Goal: Task Accomplishment & Management: Manage account settings

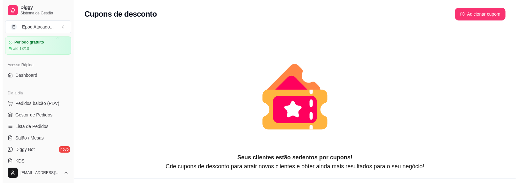
scroll to position [116, 0]
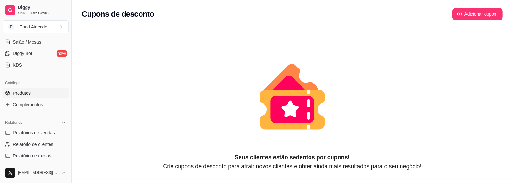
click at [22, 88] on link "Produtos" at bounding box center [36, 93] width 66 height 10
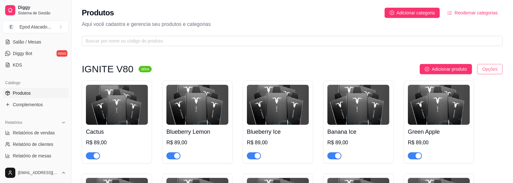
click at [501, 71] on html "Diggy Sistema de Gestão E Epod Atacado ... Loja fechada Período gratuito até 13…" at bounding box center [256, 91] width 513 height 183
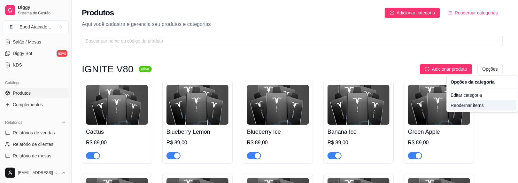
click at [466, 108] on div "Reodernar items" at bounding box center [482, 105] width 68 height 10
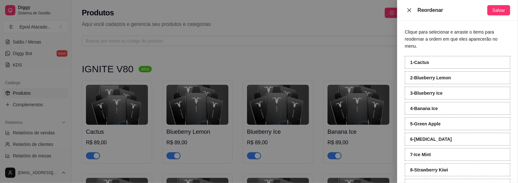
click at [409, 13] on button "Close" at bounding box center [409, 10] width 9 height 6
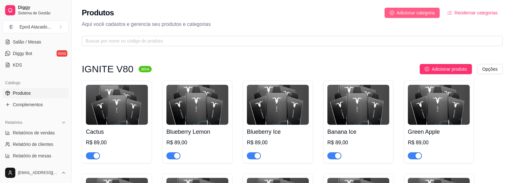
click at [406, 16] on span "Adicionar categoria" at bounding box center [416, 12] width 38 height 7
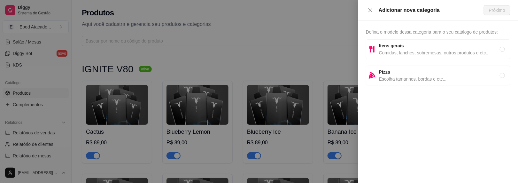
click at [389, 46] on strong "Itens gerais" at bounding box center [391, 45] width 25 height 5
radio input "true"
click at [500, 10] on span "Próximo" at bounding box center [497, 10] width 16 height 7
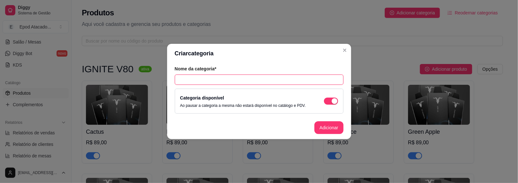
click at [226, 77] on input "text" at bounding box center [259, 79] width 169 height 10
paste input "THREEP 22.000 PUFF"
type input "THREEP 22.000 PUFF"
click at [328, 127] on button "Adicionar" at bounding box center [328, 127] width 29 height 13
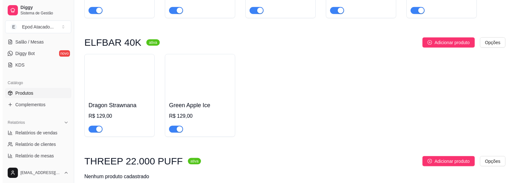
scroll to position [2049, 0]
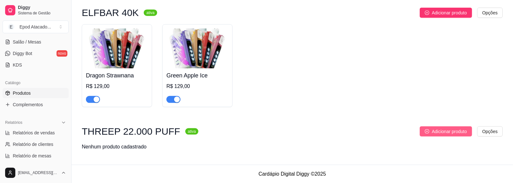
click at [457, 134] on span "Adicionar produto" at bounding box center [449, 131] width 35 height 7
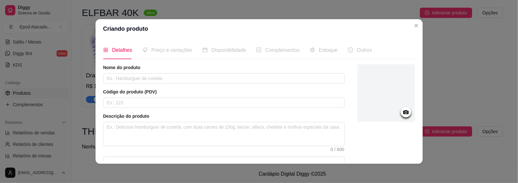
click at [399, 92] on div at bounding box center [385, 92] width 57 height 57
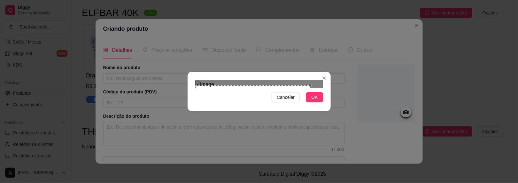
click at [262, 114] on div "Use the arrow keys to move the crop selection area" at bounding box center [252, 129] width 115 height 88
click at [287, 101] on span "Cancelar" at bounding box center [286, 97] width 18 height 7
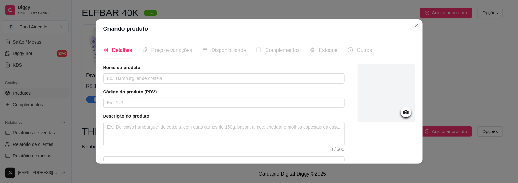
click at [381, 113] on div at bounding box center [385, 92] width 57 height 57
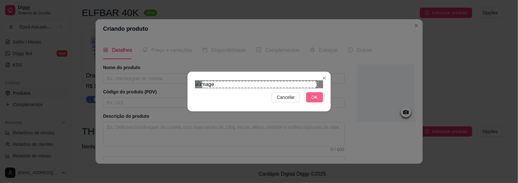
click at [320, 102] on button "OK" at bounding box center [314, 97] width 17 height 10
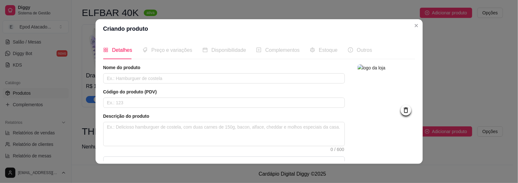
click at [365, 95] on img at bounding box center [385, 92] width 57 height 57
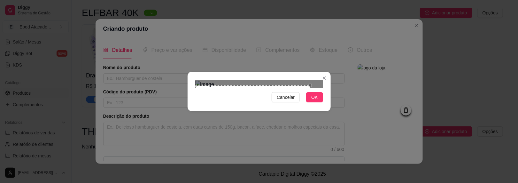
click at [233, 95] on div "Use the arrow keys to move the crop selection area" at bounding box center [252, 129] width 115 height 88
click at [318, 102] on button "OK" at bounding box center [314, 97] width 17 height 10
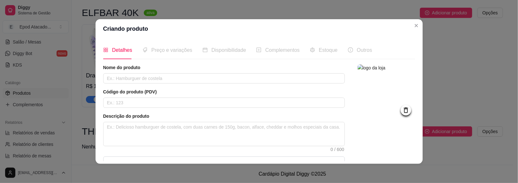
click at [378, 94] on img at bounding box center [385, 92] width 57 height 57
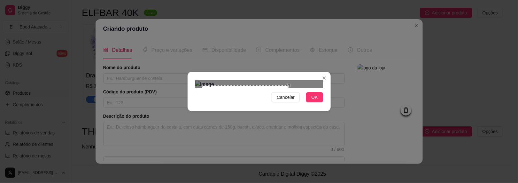
click at [288, 123] on div "Use the arrow keys to move the crop selection area" at bounding box center [246, 129] width 88 height 88
click at [311, 101] on span "OK" at bounding box center [314, 97] width 6 height 7
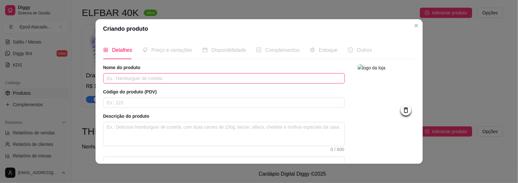
click at [141, 77] on input "text" at bounding box center [223, 78] width 241 height 10
paste input "Banana ice"
click at [120, 78] on input "Banana ice" at bounding box center [223, 78] width 241 height 10
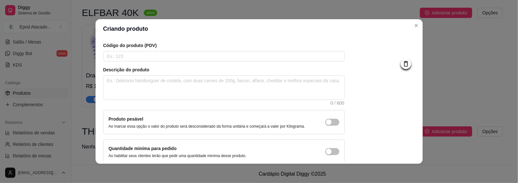
scroll to position [76, 0]
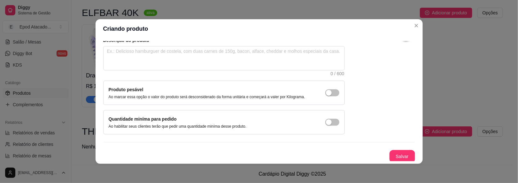
type input "Banana Ice"
click at [390, 150] on button "Salvar" at bounding box center [402, 156] width 26 height 13
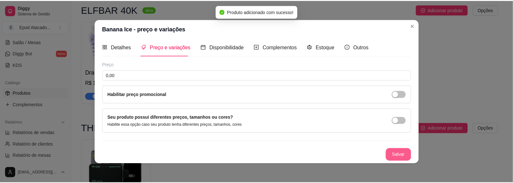
scroll to position [2, 0]
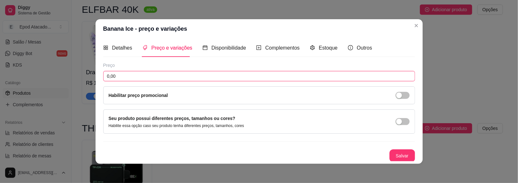
click at [106, 74] on input "0,00" at bounding box center [259, 76] width 312 height 10
type input "79,90"
click at [389, 155] on button "Salvar" at bounding box center [402, 155] width 26 height 13
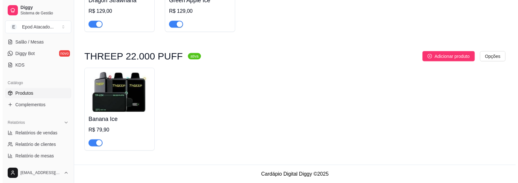
scroll to position [2124, 0]
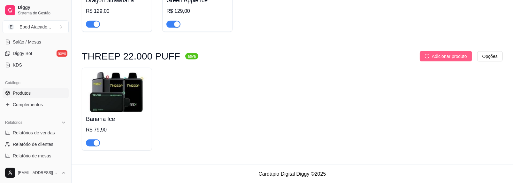
click at [430, 53] on button "Adicionar produto" at bounding box center [446, 56] width 52 height 10
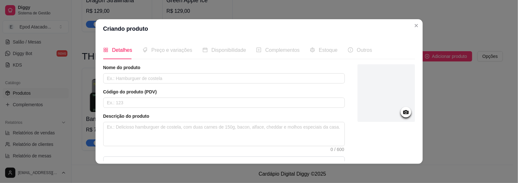
click at [379, 88] on div at bounding box center [385, 92] width 57 height 57
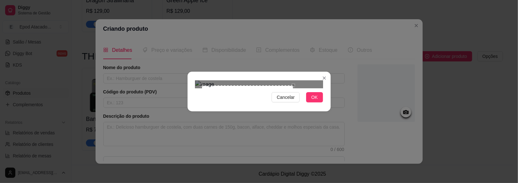
click at [292, 112] on div "Use the arrow keys to move the crop selection area" at bounding box center [248, 131] width 92 height 92
click at [259, 88] on img at bounding box center [259, 84] width 128 height 8
click at [284, 101] on span "Cancelar" at bounding box center [286, 97] width 18 height 7
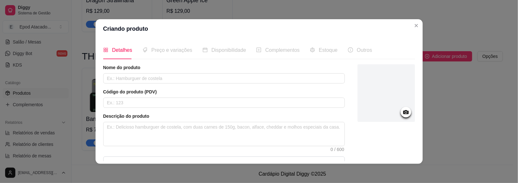
click at [377, 90] on div at bounding box center [385, 92] width 57 height 57
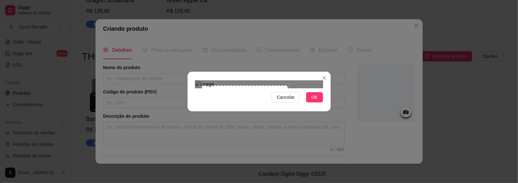
click at [289, 88] on div at bounding box center [259, 84] width 128 height 8
click at [312, 105] on div "Cancelar OK" at bounding box center [259, 91] width 143 height 27
click at [314, 101] on span "OK" at bounding box center [314, 97] width 6 height 7
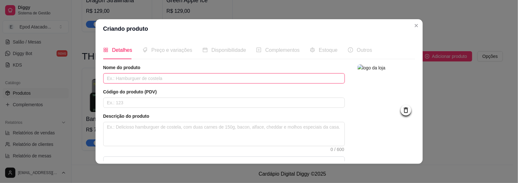
click at [135, 74] on input "text" at bounding box center [223, 78] width 241 height 10
paste input "Grape Cherry Ice"
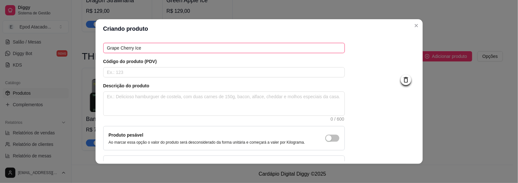
scroll to position [76, 0]
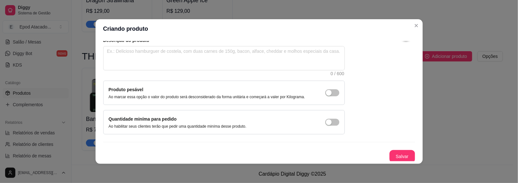
type input "Grape Cherry Ice"
click at [394, 152] on button "Salvar" at bounding box center [402, 156] width 25 height 12
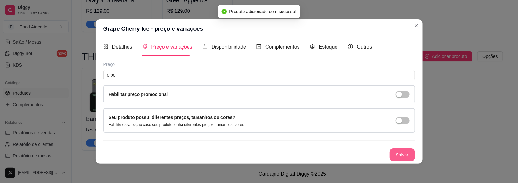
scroll to position [2, 0]
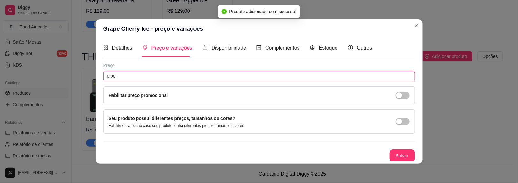
click at [113, 73] on input "0,00" at bounding box center [259, 76] width 312 height 10
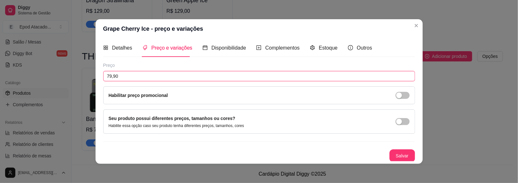
type input "79,90"
click at [399, 155] on button "Salvar" at bounding box center [402, 155] width 26 height 13
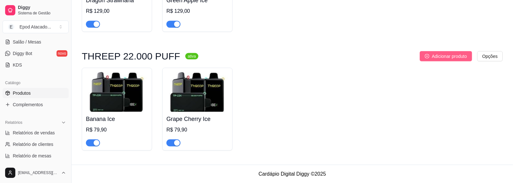
click at [448, 53] on span "Adicionar produto" at bounding box center [449, 56] width 35 height 7
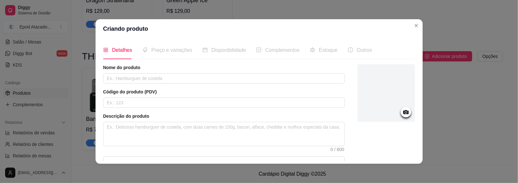
click at [373, 83] on div at bounding box center [385, 92] width 57 height 57
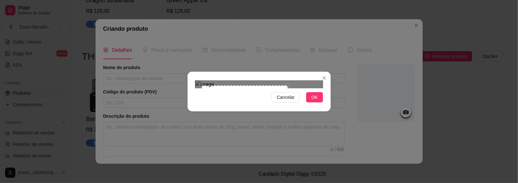
click at [289, 82] on div at bounding box center [259, 84] width 128 height 8
click at [315, 101] on span "OK" at bounding box center [314, 97] width 6 height 7
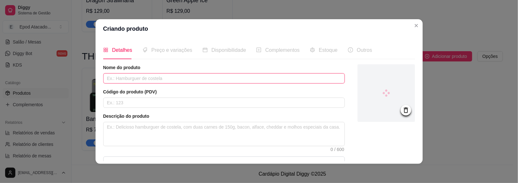
click at [123, 74] on input "text" at bounding box center [223, 78] width 241 height 10
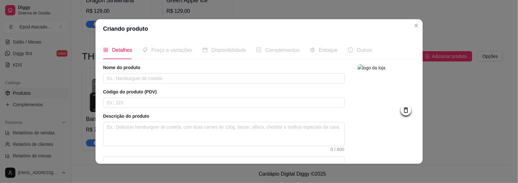
click at [155, 73] on div "Nome do produto" at bounding box center [223, 73] width 241 height 19
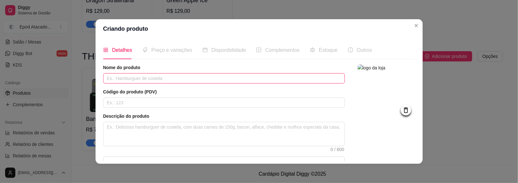
click at [135, 74] on input "text" at bounding box center [223, 78] width 241 height 10
paste input "Watermelon Ice"
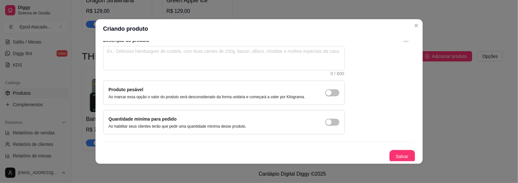
type input "Watermelon Ice"
click at [389, 153] on button "Salvar" at bounding box center [402, 156] width 26 height 13
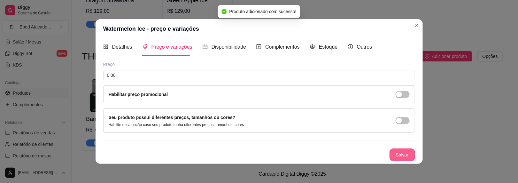
scroll to position [2, 0]
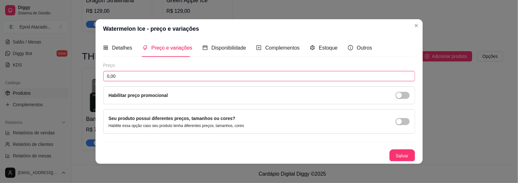
click at [120, 79] on input "0,00" at bounding box center [259, 76] width 312 height 10
type input "79,90"
click at [390, 152] on button "Salvar" at bounding box center [402, 155] width 25 height 12
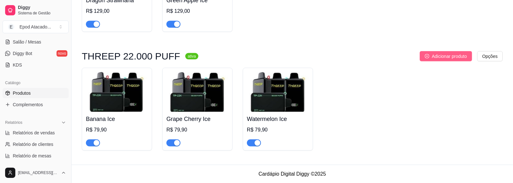
click at [438, 58] on span "Adicionar produto" at bounding box center [449, 56] width 35 height 7
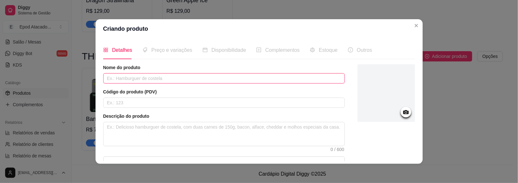
click at [140, 79] on input "text" at bounding box center [223, 78] width 241 height 10
paste input "Blue Razz Ice"
type input "Blue Razz Ice"
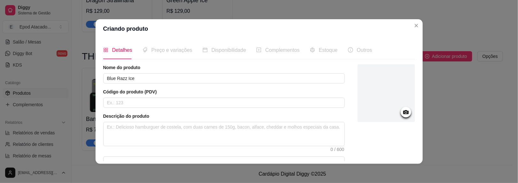
click at [370, 99] on div at bounding box center [385, 92] width 57 height 57
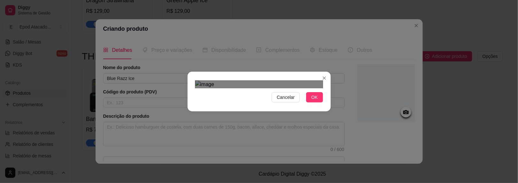
click at [295, 88] on div at bounding box center [259, 84] width 128 height 8
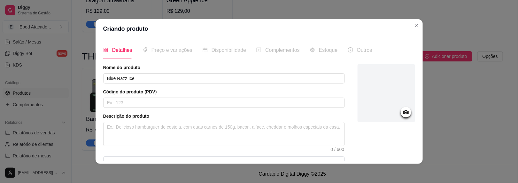
click at [389, 87] on div at bounding box center [385, 92] width 57 height 57
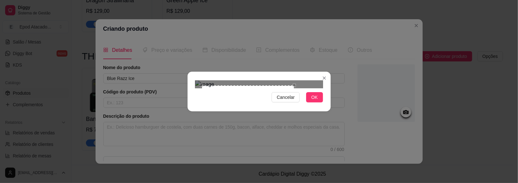
click at [308, 80] on div at bounding box center [259, 84] width 128 height 8
click at [295, 88] on div at bounding box center [259, 84] width 128 height 8
click at [293, 88] on div at bounding box center [259, 84] width 128 height 8
click at [256, 89] on div "Use the arrow keys to move the crop selection area" at bounding box center [244, 129] width 86 height 86
click at [316, 101] on span "OK" at bounding box center [314, 97] width 6 height 7
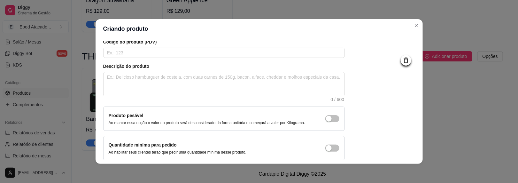
scroll to position [76, 0]
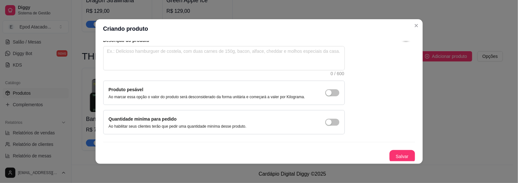
click at [387, 148] on div "Nome do produto Blue Razz Ice Código do produto (PDV) Descrição do produto 0 / …" at bounding box center [259, 76] width 312 height 174
click at [390, 153] on button "Salvar" at bounding box center [402, 156] width 25 height 12
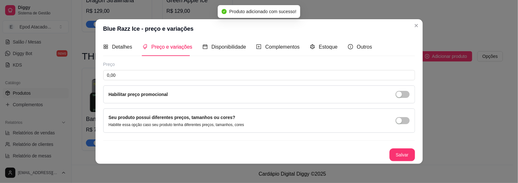
scroll to position [2, 0]
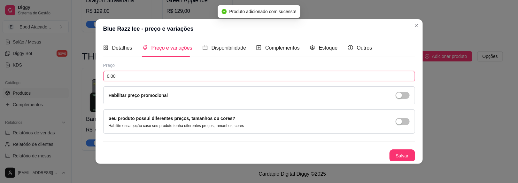
drag, startPoint x: 114, startPoint y: 73, endPoint x: 45, endPoint y: 66, distance: 69.7
click at [43, 67] on div "Blue Razz Ice - preço e variações Detalhes Preço e variações Disponibilidade Co…" at bounding box center [259, 91] width 518 height 183
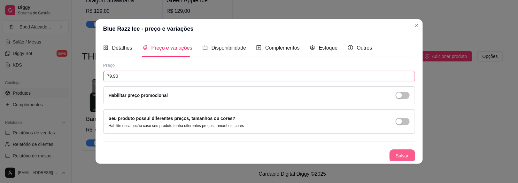
type input "79,90"
click at [401, 150] on button "Salvar" at bounding box center [402, 155] width 26 height 13
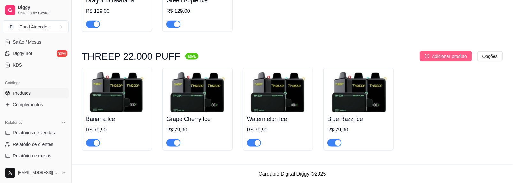
click at [429, 56] on icon "plus-circle" at bounding box center [427, 56] width 4 height 4
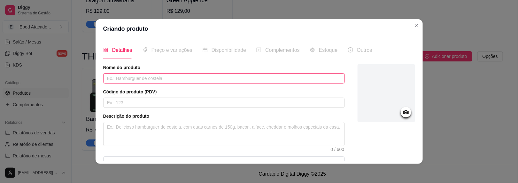
click at [110, 77] on input "text" at bounding box center [223, 78] width 241 height 10
paste input "Strawberry Watermelon Ice"
type input "Strawberry Watermelon Ice"
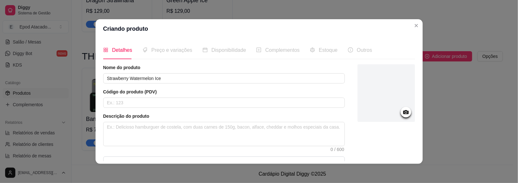
click at [366, 96] on div at bounding box center [385, 92] width 57 height 57
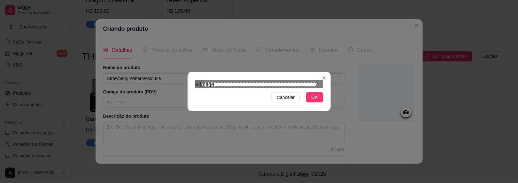
click at [297, 82] on div "Use the arrow keys to move the crop selection area" at bounding box center [259, 84] width 115 height 4
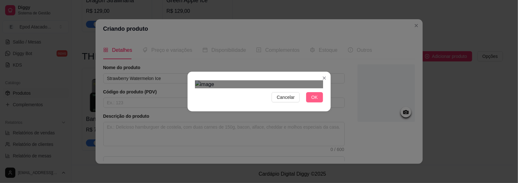
click at [308, 102] on button "OK" at bounding box center [314, 97] width 17 height 10
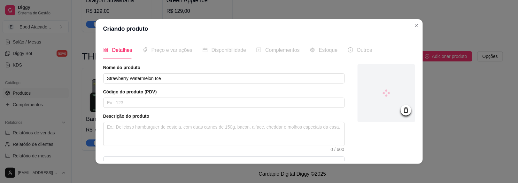
click at [403, 110] on icon at bounding box center [405, 109] width 4 height 5
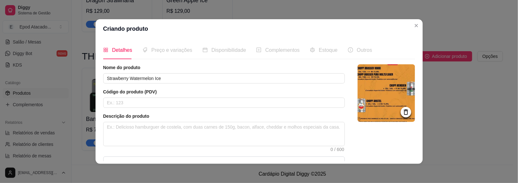
click at [391, 88] on img at bounding box center [385, 92] width 57 height 57
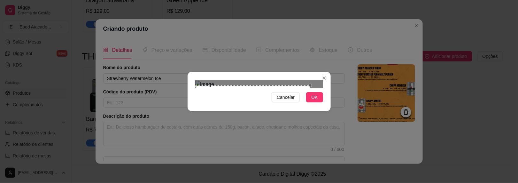
click at [275, 100] on div "Use the arrow keys to move the crop selection area" at bounding box center [252, 129] width 115 height 88
click at [294, 87] on div at bounding box center [259, 84] width 128 height 8
click at [281, 92] on div "Use the arrow keys to move the crop selection area" at bounding box center [247, 129] width 93 height 93
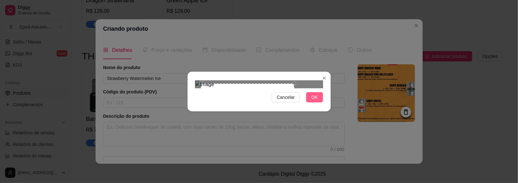
click at [320, 102] on button "OK" at bounding box center [314, 97] width 17 height 10
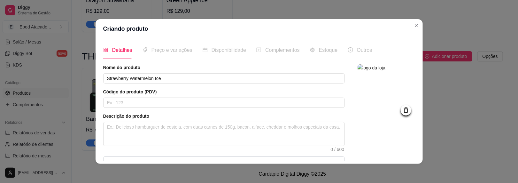
click at [373, 84] on img at bounding box center [385, 92] width 57 height 57
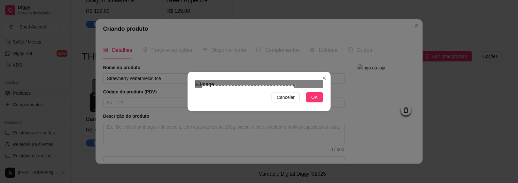
click at [297, 88] on div at bounding box center [259, 84] width 128 height 8
drag, startPoint x: 261, startPoint y: 133, endPoint x: 259, endPoint y: 127, distance: 6.1
click at [260, 105] on div "Cancelar OK" at bounding box center [259, 91] width 143 height 27
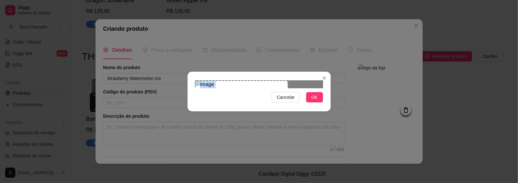
click at [253, 109] on div "Use the arrow keys to move the crop selection area" at bounding box center [241, 126] width 93 height 93
click at [313, 101] on span "OK" at bounding box center [314, 97] width 6 height 7
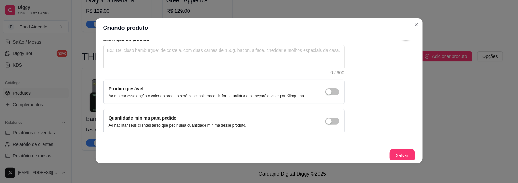
scroll to position [1, 0]
click at [389, 149] on button "Salvar" at bounding box center [402, 155] width 26 height 13
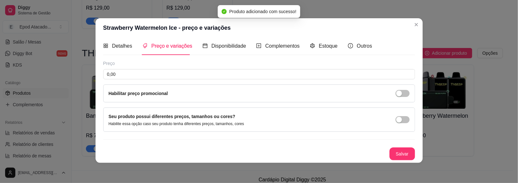
scroll to position [2, 0]
click at [119, 76] on input "0,00" at bounding box center [259, 75] width 312 height 10
type input "79,90"
click at [392, 145] on div "Preço 79,90 Habilitar preço promocional Seu produto possui diferentes preços, t…" at bounding box center [259, 111] width 312 height 100
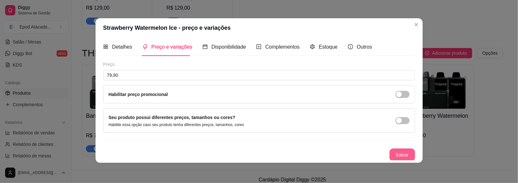
click at [392, 155] on button "Salvar" at bounding box center [402, 154] width 26 height 13
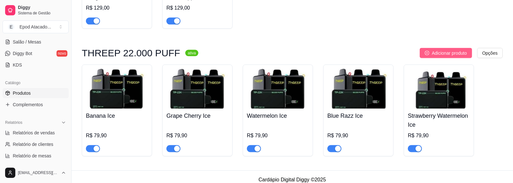
click at [450, 57] on span "Adicionar produto" at bounding box center [449, 53] width 35 height 7
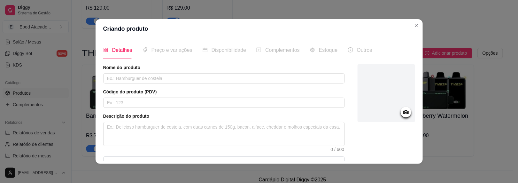
click at [118, 83] on div "Nome do produto Código do produto (PDV) Descrição do produto 0 / 600 Produto pe…" at bounding box center [223, 137] width 241 height 146
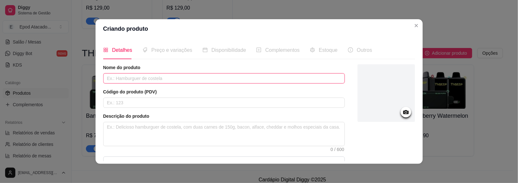
click at [118, 80] on input "text" at bounding box center [223, 78] width 241 height 10
paste input "Mentus"
type input "Mentus"
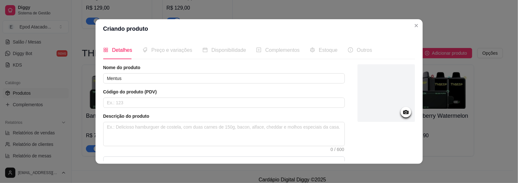
click at [373, 100] on div at bounding box center [385, 92] width 57 height 57
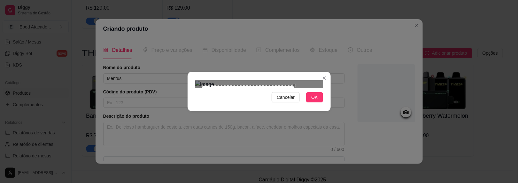
click at [302, 88] on div at bounding box center [259, 84] width 128 height 8
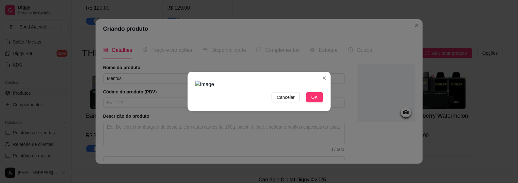
click at [308, 88] on div at bounding box center [259, 84] width 128 height 8
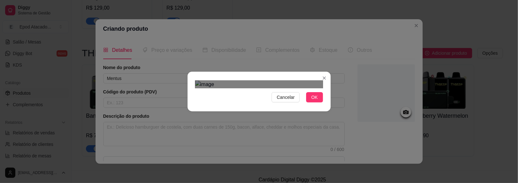
click at [282, 88] on img at bounding box center [259, 84] width 128 height 8
click at [268, 95] on div "Use the arrow keys to move the crop selection area" at bounding box center [245, 129] width 82 height 82
click at [310, 102] on button "OK" at bounding box center [314, 97] width 17 height 10
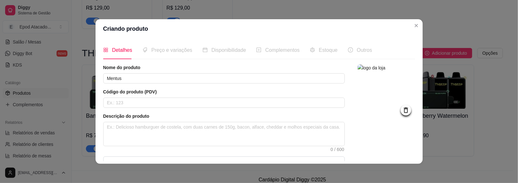
scroll to position [76, 0]
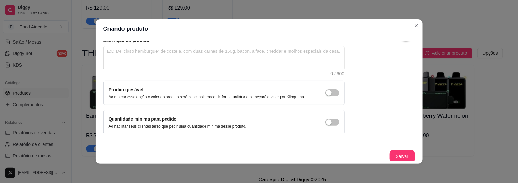
click at [389, 156] on button "Salvar" at bounding box center [402, 156] width 26 height 13
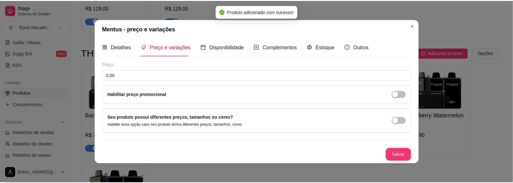
scroll to position [2, 0]
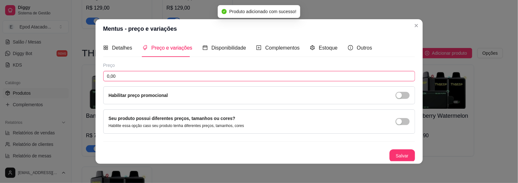
drag, startPoint x: 117, startPoint y: 73, endPoint x: 49, endPoint y: 74, distance: 68.7
click at [49, 74] on div "Mentus - preço e variações Detalhes Preço e variações Disponibilidade Complemen…" at bounding box center [259, 91] width 518 height 183
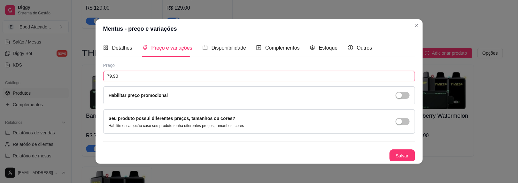
type input "79,90"
click at [391, 158] on button "Salvar" at bounding box center [402, 155] width 25 height 12
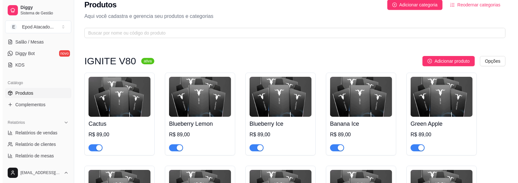
scroll to position [0, 0]
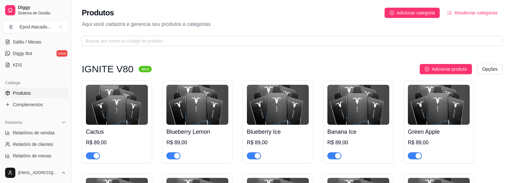
click at [460, 14] on span "Reodernar categorias" at bounding box center [476, 12] width 43 height 7
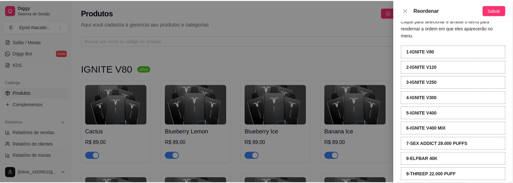
scroll to position [16, 0]
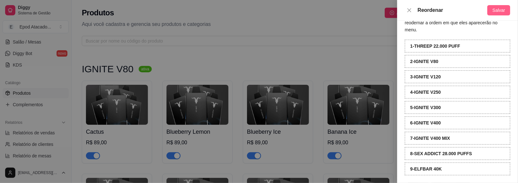
click at [497, 9] on span "Salvar" at bounding box center [498, 10] width 13 height 7
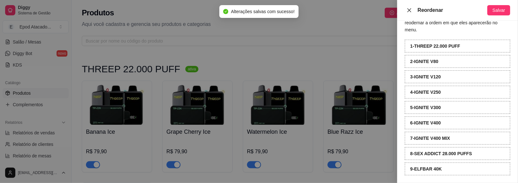
click at [413, 12] on button "Close" at bounding box center [409, 10] width 9 height 6
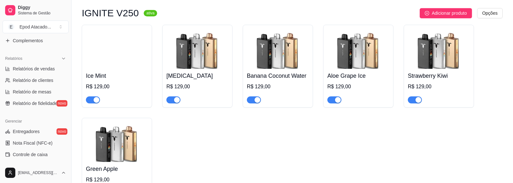
scroll to position [1086, 0]
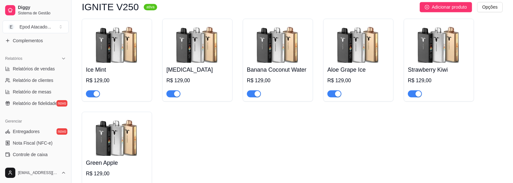
click at [95, 96] on div "button" at bounding box center [97, 94] width 6 height 6
click at [169, 96] on span "button" at bounding box center [173, 93] width 14 height 7
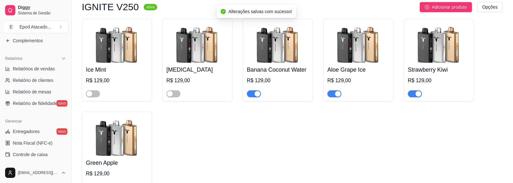
click at [247, 95] on div "Banana Coconut Water R$ 129,00" at bounding box center [278, 60] width 70 height 83
click at [259, 94] on div "button" at bounding box center [258, 94] width 6 height 6
click at [330, 96] on span "button" at bounding box center [334, 93] width 14 height 7
click at [408, 96] on span "button" at bounding box center [415, 93] width 14 height 7
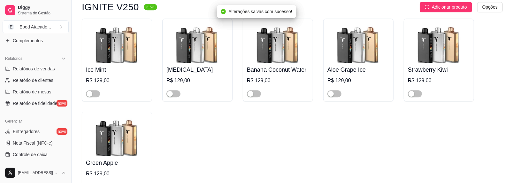
scroll to position [1182, 0]
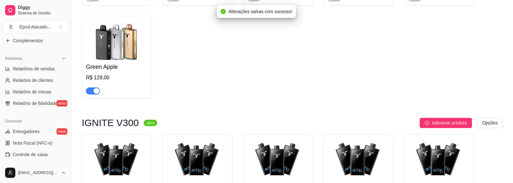
click at [92, 93] on span "button" at bounding box center [93, 90] width 14 height 7
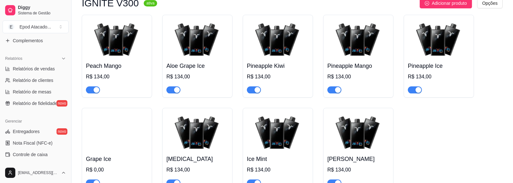
scroll to position [1310, 0]
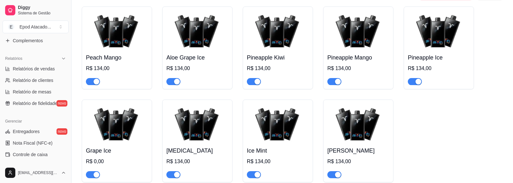
click at [420, 84] on div "button" at bounding box center [419, 82] width 6 height 6
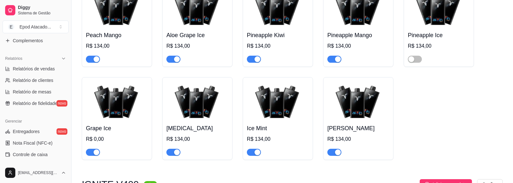
scroll to position [1342, 0]
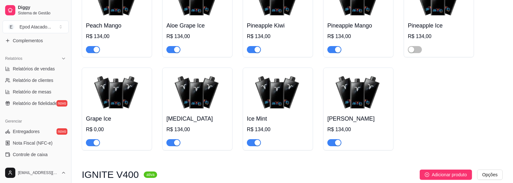
click at [174, 145] on div "button" at bounding box center [177, 143] width 6 height 6
click at [255, 143] on div "button" at bounding box center [258, 143] width 6 height 6
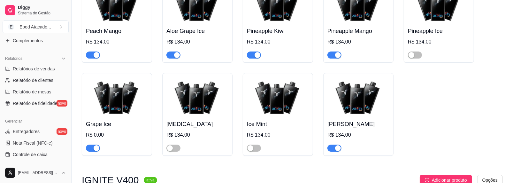
scroll to position [1310, 0]
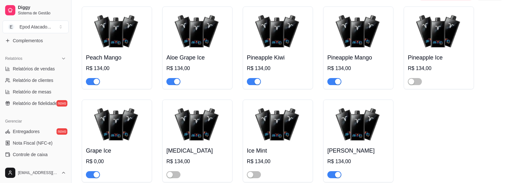
click at [92, 82] on span "button" at bounding box center [93, 81] width 14 height 7
click at [92, 82] on div "button" at bounding box center [90, 82] width 6 height 6
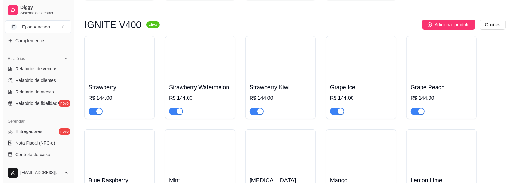
scroll to position [1501, 0]
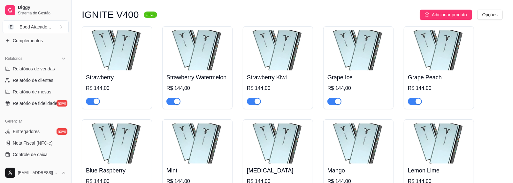
click at [368, 73] on div "Grape Ice R$ 144,00" at bounding box center [358, 87] width 62 height 34
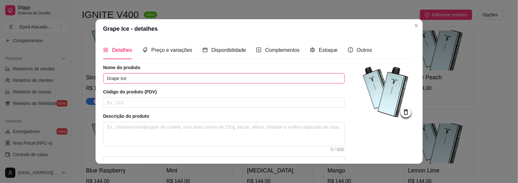
click at [137, 80] on input "Grape Ice" at bounding box center [223, 78] width 241 height 10
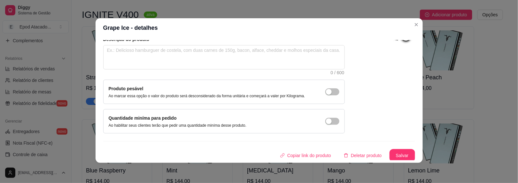
scroll to position [1, 0]
type input "Grape"
click at [390, 154] on button "Salvar" at bounding box center [402, 155] width 25 height 12
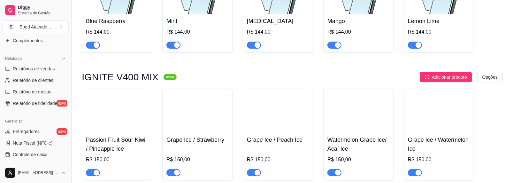
scroll to position [1725, 0]
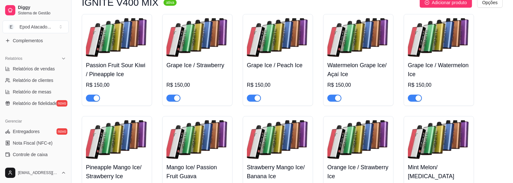
click at [95, 101] on div "button" at bounding box center [97, 98] width 6 height 6
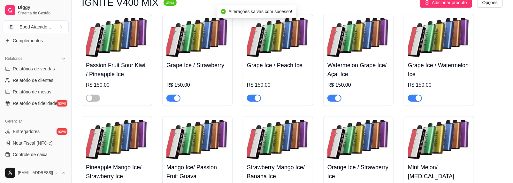
click at [174, 101] on div "button" at bounding box center [177, 98] width 6 height 6
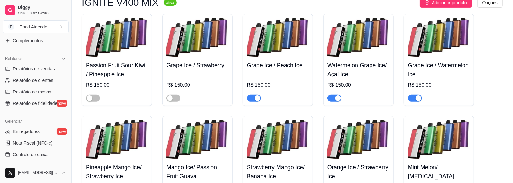
click at [257, 101] on div "button" at bounding box center [258, 98] width 6 height 6
click at [338, 99] on div "button" at bounding box center [338, 98] width 6 height 6
click at [413, 98] on span "button" at bounding box center [415, 98] width 14 height 7
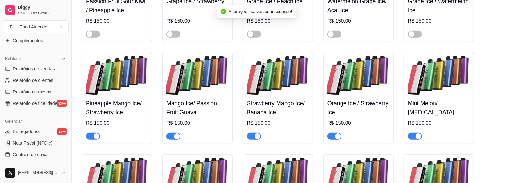
click at [417, 137] on div "button" at bounding box center [419, 136] width 6 height 6
click at [331, 138] on span "button" at bounding box center [334, 136] width 14 height 7
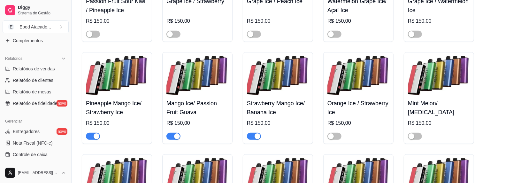
click at [172, 137] on span "button" at bounding box center [173, 136] width 14 height 7
click at [96, 139] on div "button" at bounding box center [97, 136] width 6 height 6
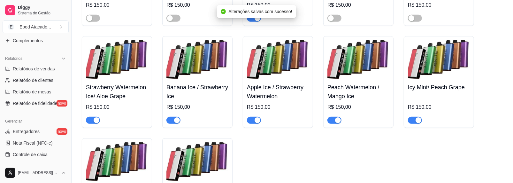
scroll to position [1917, 0]
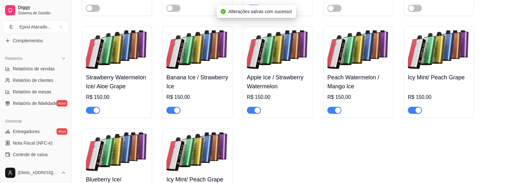
click at [95, 113] on div "button" at bounding box center [97, 110] width 6 height 6
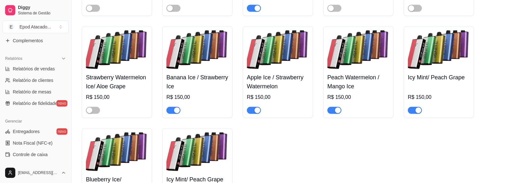
click at [335, 113] on div "button" at bounding box center [338, 110] width 6 height 6
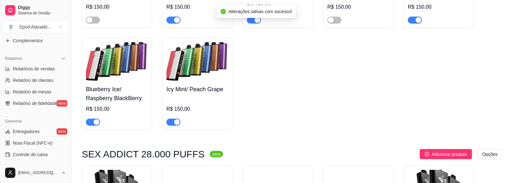
scroll to position [2012, 0]
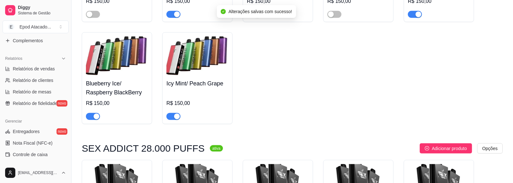
drag, startPoint x: 167, startPoint y: 120, endPoint x: 155, endPoint y: 120, distance: 11.5
click at [166, 120] on span "button" at bounding box center [173, 116] width 14 height 7
click at [86, 120] on span "button" at bounding box center [93, 116] width 14 height 7
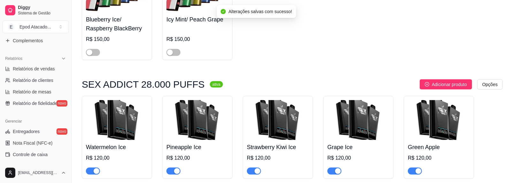
scroll to position [2140, 0]
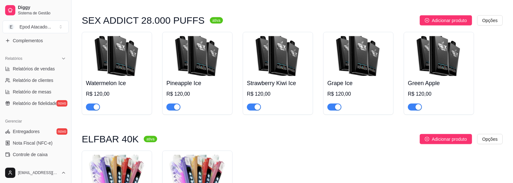
click at [337, 110] on div "button" at bounding box center [338, 107] width 6 height 6
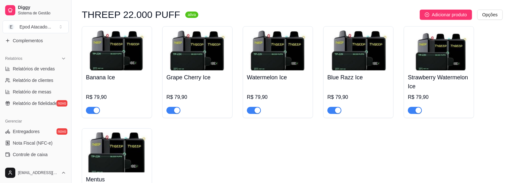
scroll to position [0, 0]
